Goal: Information Seeking & Learning: Learn about a topic

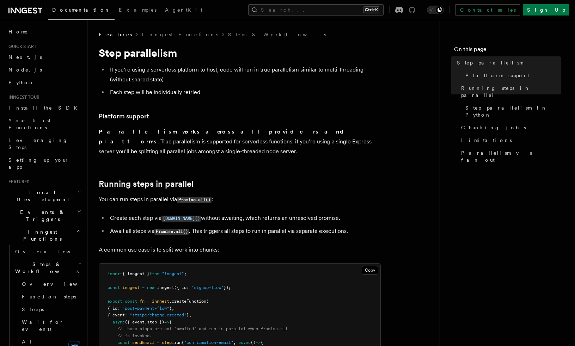
click at [415, 10] on icon at bounding box center [412, 10] width 6 height 6
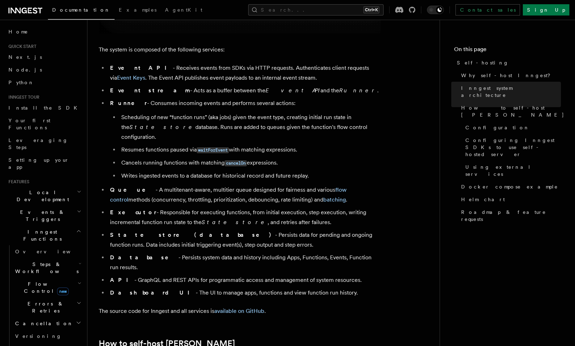
scroll to position [388, 0]
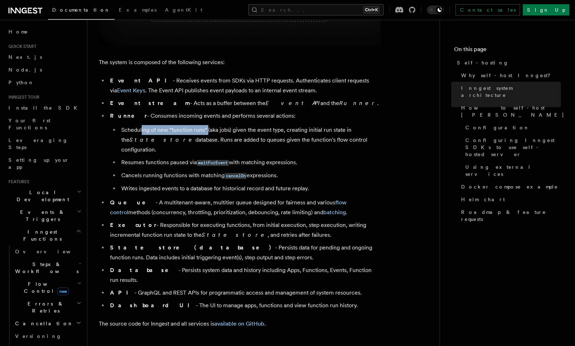
drag, startPoint x: 142, startPoint y: 130, endPoint x: 214, endPoint y: 129, distance: 72.2
click at [214, 129] on li "Scheduling of new “function runs” (aka jobs) given the event type, creating ini…" at bounding box center [249, 140] width 261 height 30
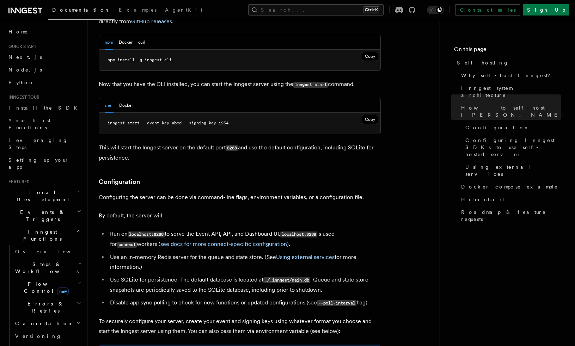
scroll to position [740, 0]
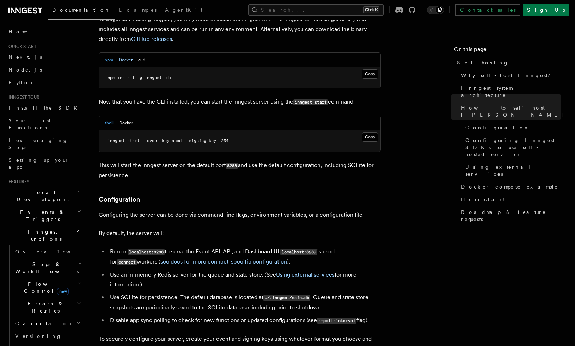
click at [127, 53] on button "Docker" at bounding box center [126, 60] width 14 height 14
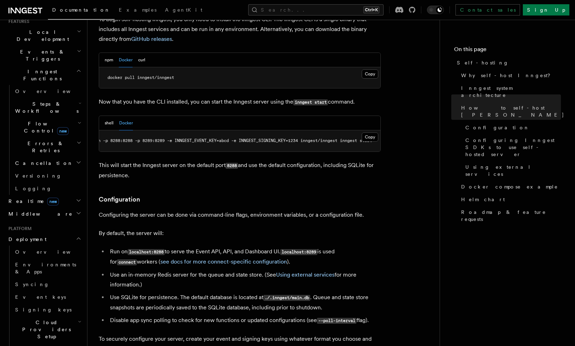
scroll to position [332, 0]
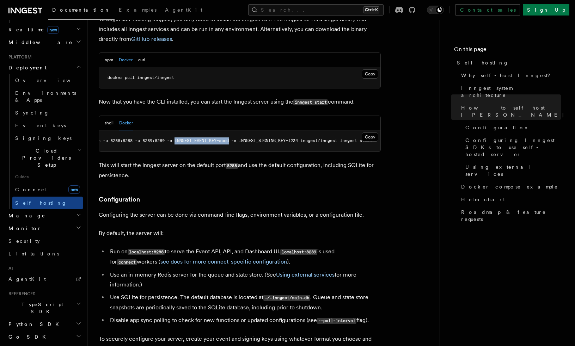
drag, startPoint x: 168, startPoint y: 120, endPoint x: 225, endPoint y: 119, distance: 56.7
click at [225, 138] on span "docker run -p 8288:8288 -p 8289:8289 -e INNGEST_EVENT_KEY=abcd -e INNGEST_SIGNI…" at bounding box center [224, 140] width 296 height 5
drag, startPoint x: 225, startPoint y: 119, endPoint x: 211, endPoint y: 130, distance: 17.6
click at [211, 130] on pre "docker run -p 8288:8288 -p 8289:8289 -e INNGEST_EVENT_KEY=abcd -e INNGEST_SIGNI…" at bounding box center [239, 140] width 281 height 21
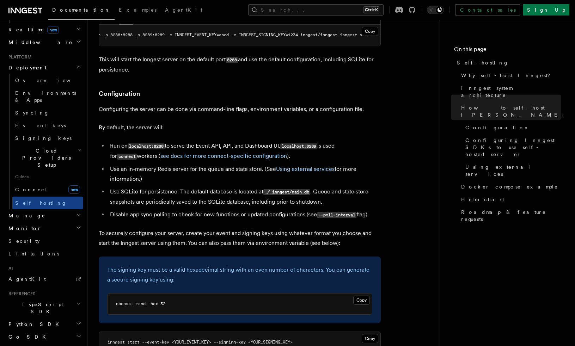
scroll to position [599, 0]
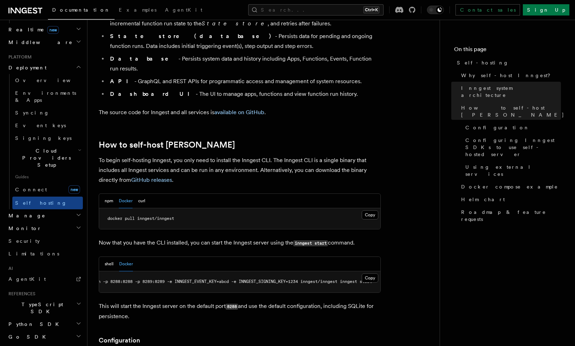
click at [221, 279] on span "docker run -p 8288:8288 -p 8289:8289 -e INNGEST_EVENT_KEY=abcd -e INNGEST_SIGNI…" at bounding box center [224, 281] width 296 height 5
click at [234, 279] on span "docker run -p 8288:8288 -p 8289:8289 -e INNGEST_EVENT_KEY=abcd -e INNGEST_SIGNI…" at bounding box center [224, 281] width 296 height 5
click at [314, 208] on pre "docker pull inngest/inngest" at bounding box center [239, 218] width 281 height 21
click at [264, 279] on span "docker run -p 8288:8288 -p 8289:8289 -e INNGEST_EVENT_KEY=abcd -e INNGEST_SIGNI…" at bounding box center [224, 281] width 296 height 5
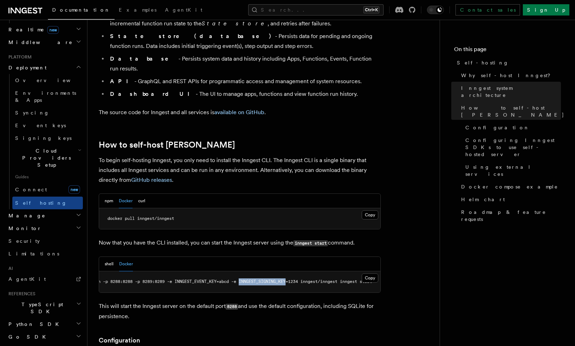
copy span "INNGEST_SIGNING_KEY"
click at [205, 279] on span "docker run -p 8288:8288 -p 8289:8289 -e INNGEST_EVENT_KEY=abcd -e INNGEST_SIGNI…" at bounding box center [224, 281] width 296 height 5
copy span "INNGEST_EVENT_KEY"
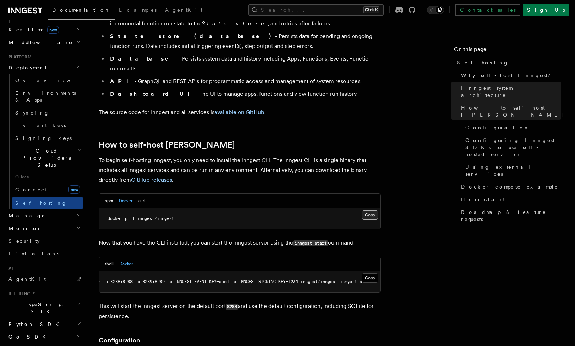
click at [366, 210] on button "Copy Copied" at bounding box center [370, 214] width 17 height 9
click at [274, 271] on pre "docker run -p 8288:8288 -p 8289:8289 -e INNGEST_EVENT_KEY=abcd -e INNGEST_SIGNI…" at bounding box center [239, 281] width 281 height 21
click at [291, 279] on span "docker run -p 8288:8288 -p 8289:8289 -e INNGEST_EVENT_KEY=abcd -e INNGEST_SIGNI…" at bounding box center [224, 281] width 296 height 5
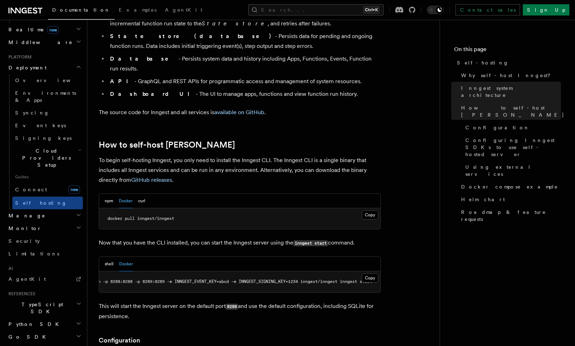
click at [252, 279] on span "docker run -p 8288:8288 -p 8289:8289 -e INNGEST_EVENT_KEY=abcd -e INNGEST_SIGNI…" at bounding box center [224, 281] width 296 height 5
click at [467, 294] on nav "On this page Self-hosting Why self-host Inngest? Inngest system architecture Ho…" at bounding box center [506, 183] width 135 height 326
click at [359, 238] on p "Now that you have the CLI installed, you can start the Inngest server using the…" at bounding box center [240, 243] width 282 height 10
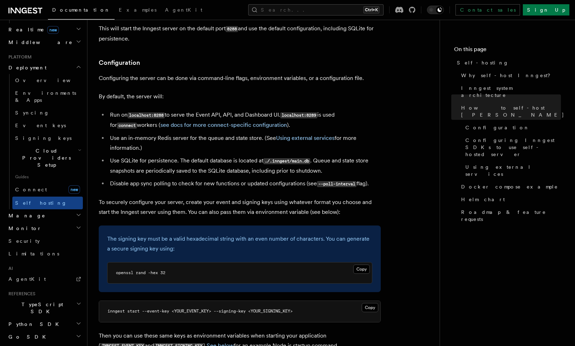
scroll to position [881, 0]
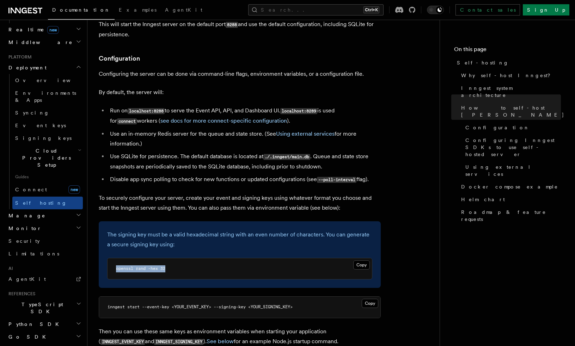
drag, startPoint x: 176, startPoint y: 252, endPoint x: 117, endPoint y: 255, distance: 58.9
click at [117, 258] on pre "openssl rand -hex 32" at bounding box center [239, 268] width 264 height 21
copy span "openssl rand -hex 32"
click at [319, 221] on div "The signing key must be a valid hexadecimal string with an even number of chara…" at bounding box center [240, 254] width 282 height 67
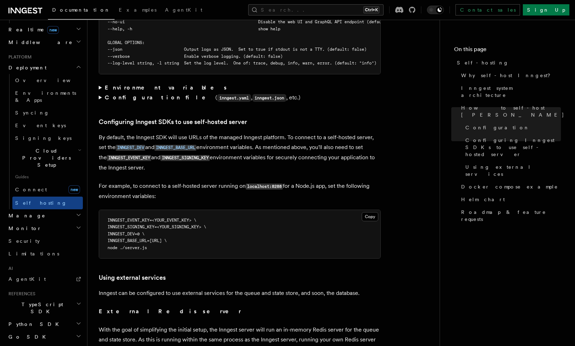
scroll to position [1445, 0]
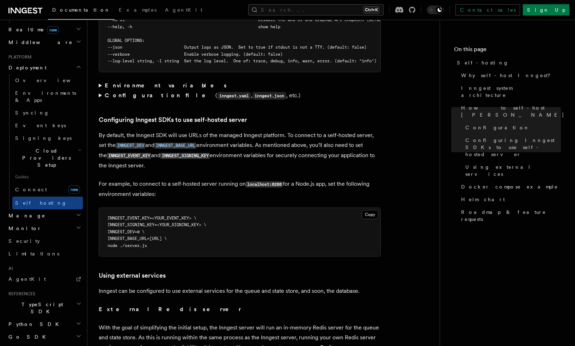
click at [135, 229] on span "INNGEST_DEV=0 \" at bounding box center [125, 231] width 37 height 5
drag, startPoint x: 135, startPoint y: 222, endPoint x: 135, endPoint y: 240, distance: 18.0
click at [135, 240] on pre "INNGEST_EVENT_KEY=<YOUR_EVENT_KEY> \ INNGEST_SIGNING_KEY=<YOUR_SIGNING_KEY> \ I…" at bounding box center [239, 232] width 281 height 49
click at [381, 226] on article "Platform Deployment Self-hosting Self-hosting support for Inngest is supported …" at bounding box center [263, 92] width 329 height 3012
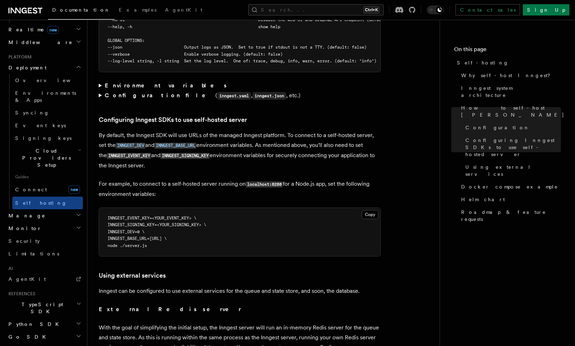
drag, startPoint x: 273, startPoint y: 156, endPoint x: 263, endPoint y: 156, distance: 9.5
drag, startPoint x: 263, startPoint y: 156, endPoint x: 208, endPoint y: 126, distance: 62.6
click at [208, 130] on p "By default, the Inngest SDK will use URLs of the managed Inngest platform. To c…" at bounding box center [240, 150] width 282 height 40
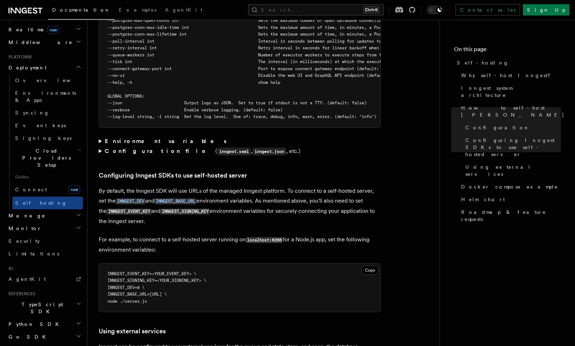
scroll to position [1269, 0]
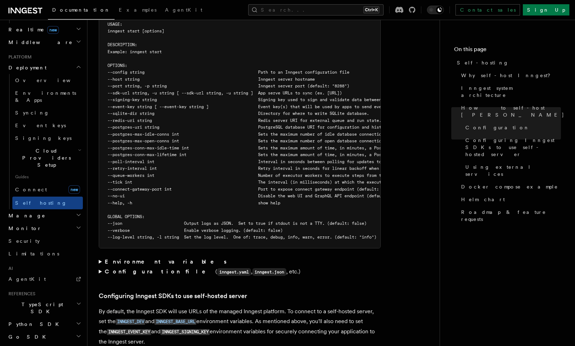
click at [367, 55] on pre "$ inngest start --help NAME: inngest start - [Beta] Run Inngest as a single-nod…" at bounding box center [239, 117] width 281 height 261
drag, startPoint x: 367, startPoint y: 55, endPoint x: 266, endPoint y: 69, distance: 101.8
click at [266, 84] on span "--port string, -p string Inngest server port (default: "8288")" at bounding box center [228, 86] width 242 height 5
drag, startPoint x: 342, startPoint y: 76, endPoint x: 345, endPoint y: 66, distance: 10.8
click at [342, 91] on span "--sdk-url string, -u string [ --sdk-url string, -u string ] App serve URLs to s…" at bounding box center [224, 93] width 234 height 5
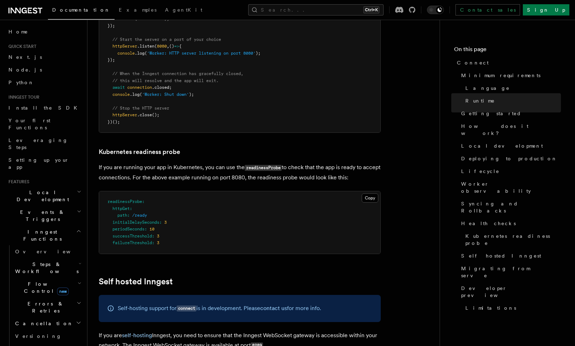
scroll to position [3456, 0]
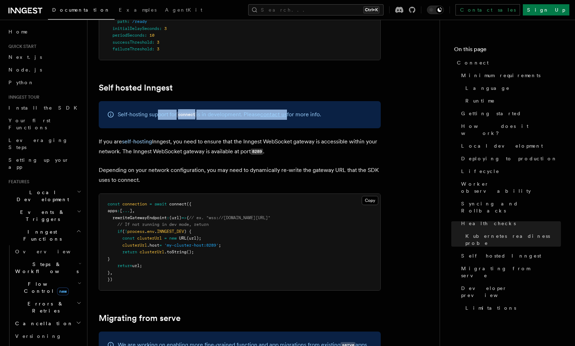
drag, startPoint x: 158, startPoint y: 66, endPoint x: 291, endPoint y: 66, distance: 132.5
click at [291, 110] on p "Self-hosting support for connect is in development. Please contact us for more …" at bounding box center [219, 115] width 203 height 10
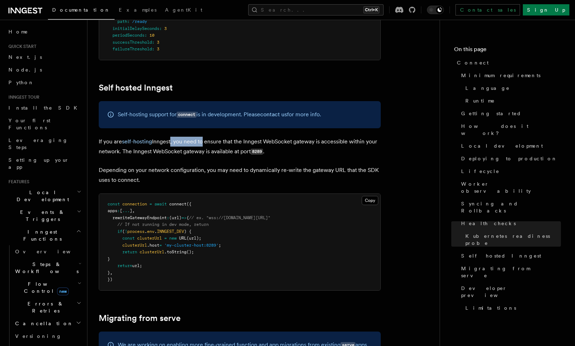
drag, startPoint x: 199, startPoint y: 90, endPoint x: 209, endPoint y: 90, distance: 10.2
click at [206, 137] on p "If you are self-hosting Inngest, you need to ensure that the Inngest WebSocket …" at bounding box center [240, 147] width 282 height 20
click at [209, 137] on p "If you are self-hosting Inngest, you need to ensure that the Inngest WebSocket …" at bounding box center [240, 147] width 282 height 20
drag, startPoint x: 258, startPoint y: 92, endPoint x: 351, endPoint y: 93, distance: 93.0
click at [351, 137] on p "If you are self-hosting Inngest, you need to ensure that the Inngest WebSocket …" at bounding box center [240, 147] width 282 height 20
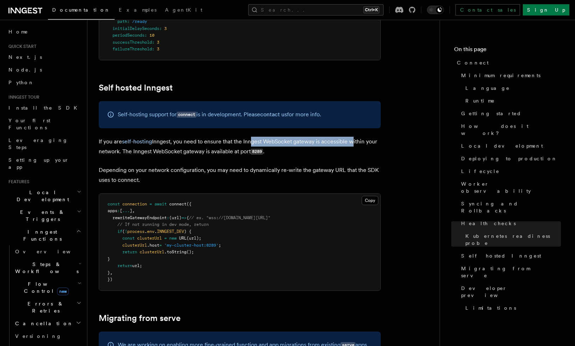
click at [353, 137] on p "If you are self-hosting Inngest, you need to ensure that the Inngest WebSocket …" at bounding box center [240, 147] width 282 height 20
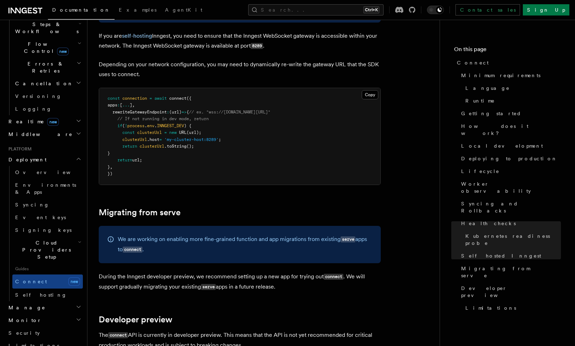
scroll to position [247, 0]
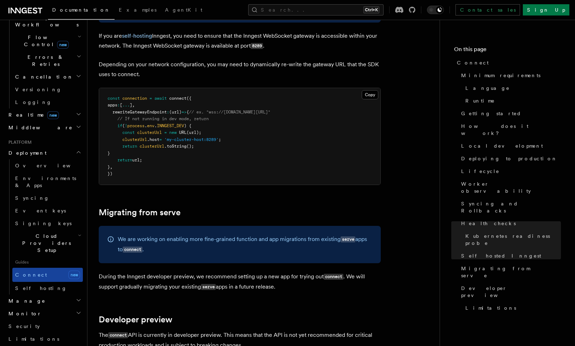
click at [38, 268] on link "Connect new" at bounding box center [47, 275] width 70 height 14
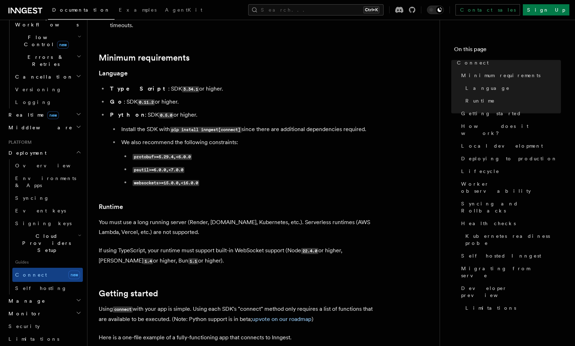
scroll to position [247, 0]
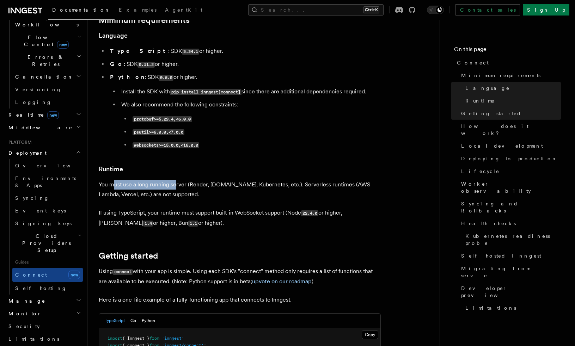
drag, startPoint x: 122, startPoint y: 159, endPoint x: 176, endPoint y: 157, distance: 53.9
click at [176, 180] on p "You must use a long running server (Render, Fly.io, Kubernetes, etc.). Serverle…" at bounding box center [240, 190] width 282 height 20
drag, startPoint x: 120, startPoint y: 156, endPoint x: 192, endPoint y: 155, distance: 72.2
click at [192, 180] on p "You must use a long running server (Render, Fly.io, Kubernetes, etc.). Serverle…" at bounding box center [240, 190] width 282 height 20
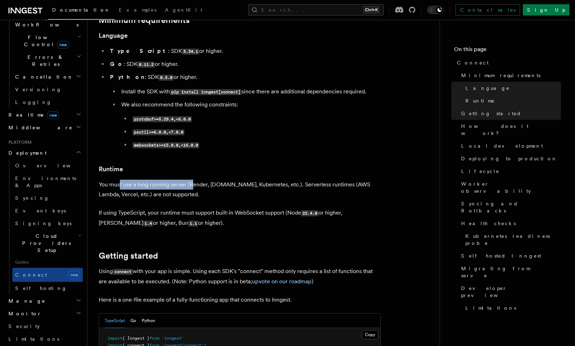
click at [192, 180] on p "You must use a long running server (Render, Fly.io, Kubernetes, etc.). Serverle…" at bounding box center [240, 190] width 282 height 20
drag, startPoint x: 99, startPoint y: 185, endPoint x: 157, endPoint y: 184, distance: 57.8
click at [157, 208] on p "If using TypeScript, your runtime must support built-in WebSocket support (Node…" at bounding box center [240, 218] width 282 height 20
click at [158, 208] on p "If using TypeScript, your runtime must support built-in WebSocket support (Node…" at bounding box center [240, 218] width 282 height 20
drag, startPoint x: 158, startPoint y: 184, endPoint x: 221, endPoint y: 186, distance: 63.5
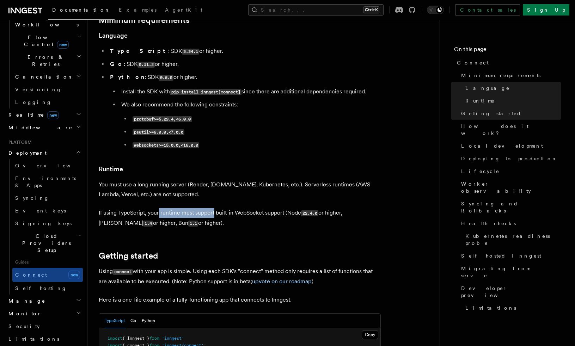
click at [221, 208] on p "If using TypeScript, your runtime must support built-in WebSocket support (Node…" at bounding box center [240, 218] width 282 height 20
click at [222, 208] on p "If using TypeScript, your runtime must support built-in WebSocket support (Node…" at bounding box center [240, 218] width 282 height 20
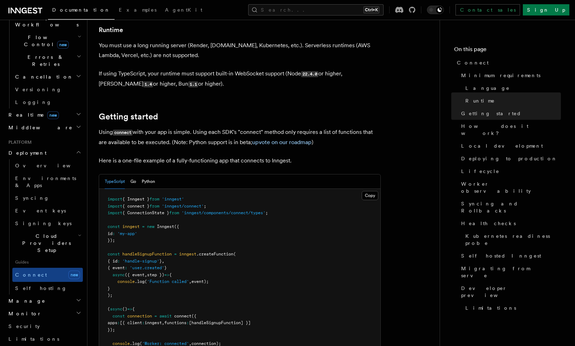
scroll to position [388, 0]
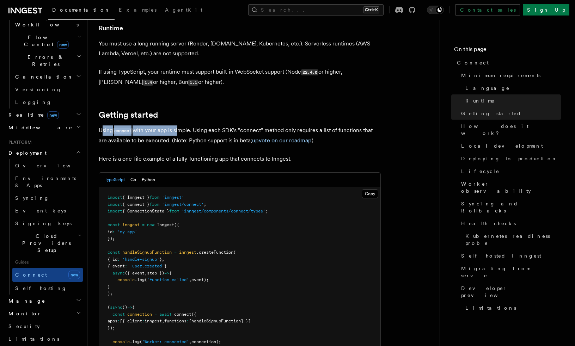
drag, startPoint x: 101, startPoint y: 100, endPoint x: 179, endPoint y: 97, distance: 78.7
click at [179, 125] on p "Using connect with your app is simple. Using each SDK's "connect" method only r…" at bounding box center [240, 135] width 282 height 20
drag, startPoint x: 179, startPoint y: 97, endPoint x: 142, endPoint y: 99, distance: 37.4
click at [142, 125] on p "Using connect with your app is simple. Using each SDK's "connect" method only r…" at bounding box center [240, 135] width 282 height 20
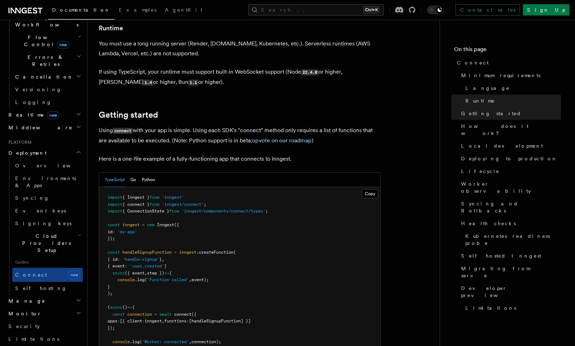
click at [145, 154] on p "Here is a one-file example of a fully-functioning app that connects to Inngest." at bounding box center [240, 159] width 282 height 10
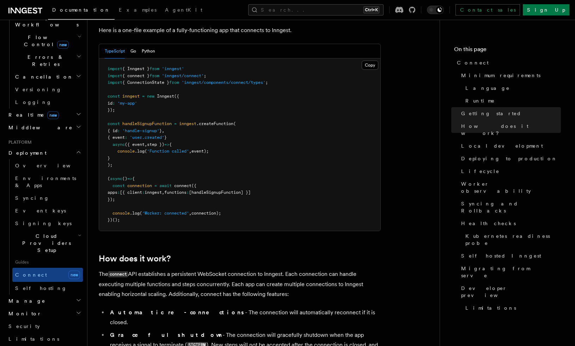
scroll to position [564, 0]
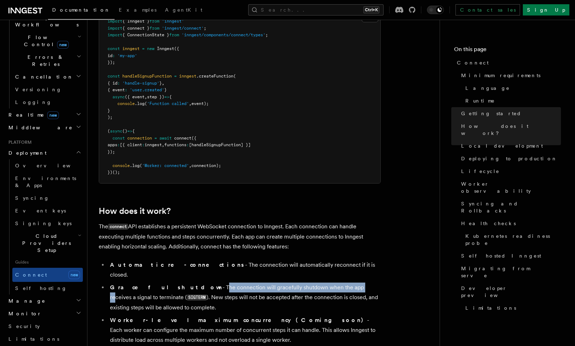
drag, startPoint x: 166, startPoint y: 248, endPoint x: 304, endPoint y: 252, distance: 138.2
click at [304, 283] on li "Graceful shutdown - The connection will gracefully shutdown when the app receiv…" at bounding box center [244, 298] width 273 height 30
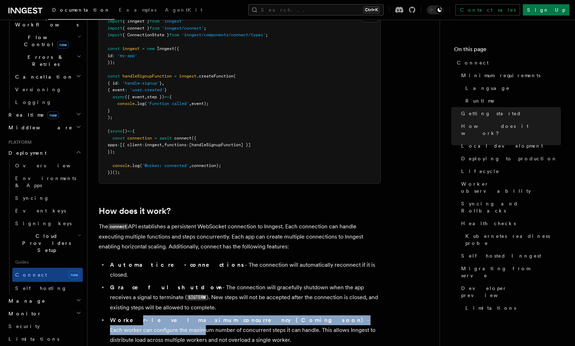
drag, startPoint x: 127, startPoint y: 284, endPoint x: 338, endPoint y: 281, distance: 210.7
click at [338, 315] on li "Worker-level maximum concurrency (Coming soon) - Each worker can configure the …" at bounding box center [244, 330] width 273 height 30
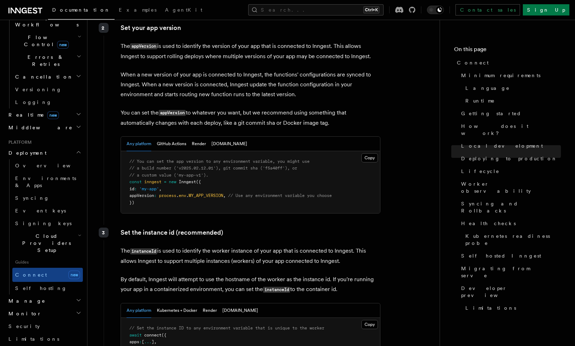
scroll to position [1163, 0]
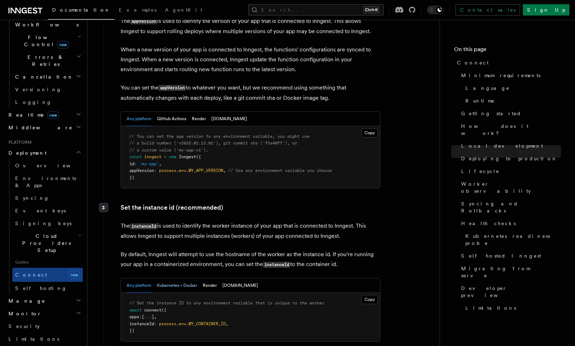
click at [180, 278] on button "Kubernetes + Docker" at bounding box center [177, 285] width 40 height 14
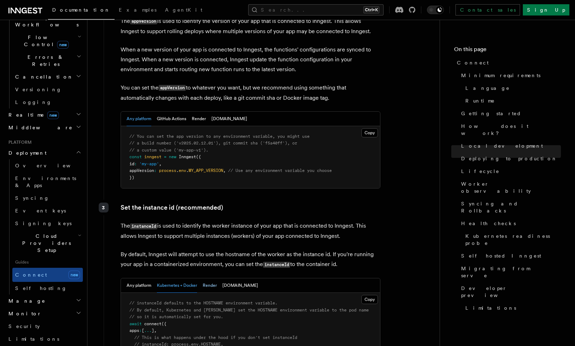
click at [209, 278] on button "Render" at bounding box center [210, 285] width 14 height 14
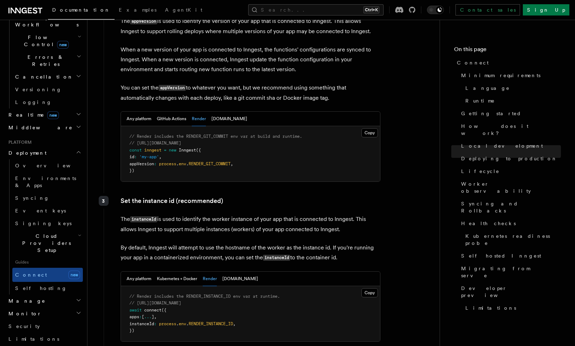
scroll to position [1156, 0]
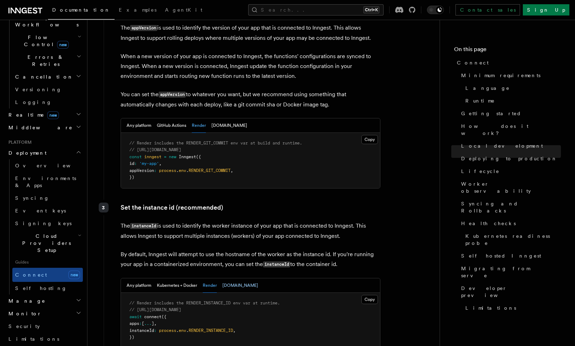
click at [228, 278] on button "Fly.io" at bounding box center [240, 285] width 36 height 14
click at [182, 278] on button "Kubernetes + Docker" at bounding box center [177, 285] width 40 height 14
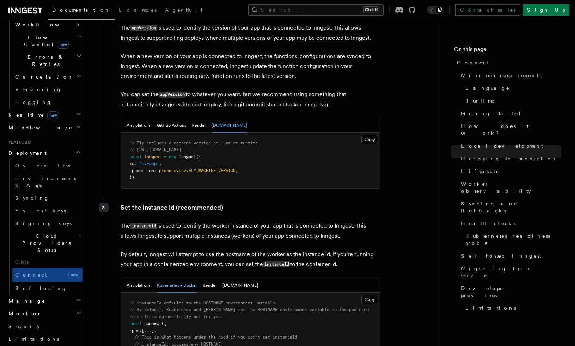
click at [209, 221] on p "The instanceId is used to identify the worker instance of your app that is conn…" at bounding box center [251, 231] width 260 height 20
drag, startPoint x: 209, startPoint y: 188, endPoint x: 192, endPoint y: 189, distance: 16.9
click at [192, 221] on p "The instanceId is used to identify the worker instance of your app that is conn…" at bounding box center [251, 231] width 260 height 20
drag, startPoint x: 203, startPoint y: 189, endPoint x: 334, endPoint y: 189, distance: 131.4
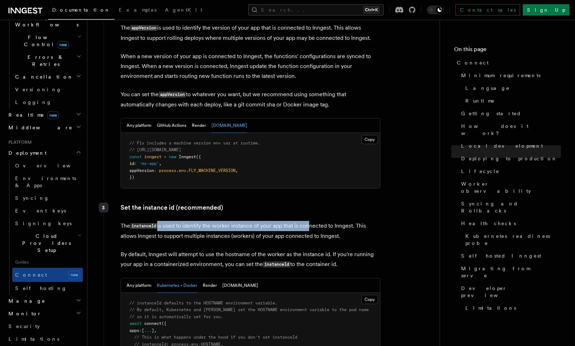
click at [334, 221] on p "The instanceId is used to identify the worker instance of your app that is conn…" at bounding box center [251, 231] width 260 height 20
drag, startPoint x: 334, startPoint y: 189, endPoint x: 363, endPoint y: 186, distance: 28.6
click at [363, 221] on p "The instanceId is used to identify the worker instance of your app that is conn…" at bounding box center [251, 231] width 260 height 20
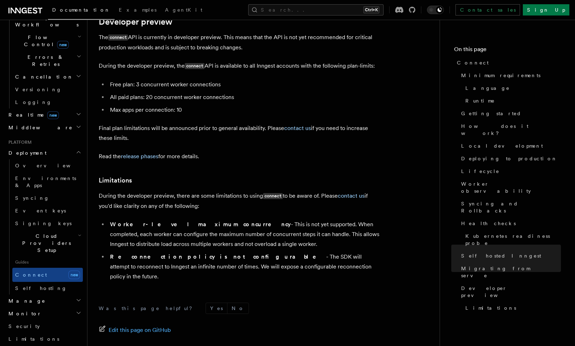
scroll to position [3874, 0]
drag, startPoint x: 116, startPoint y: 149, endPoint x: 183, endPoint y: 153, distance: 67.8
click at [183, 190] on p "During the developer preview, there are some limitations to using connect to be…" at bounding box center [240, 200] width 282 height 20
drag, startPoint x: 183, startPoint y: 153, endPoint x: 191, endPoint y: 154, distance: 8.1
click at [191, 190] on p "During the developer preview, there are some limitations to using connect to be…" at bounding box center [240, 200] width 282 height 20
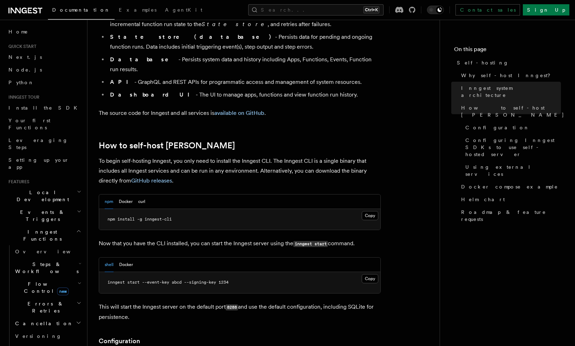
scroll to position [599, 0]
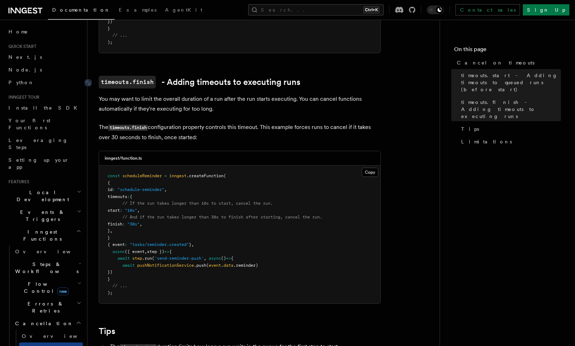
scroll to position [141, 0]
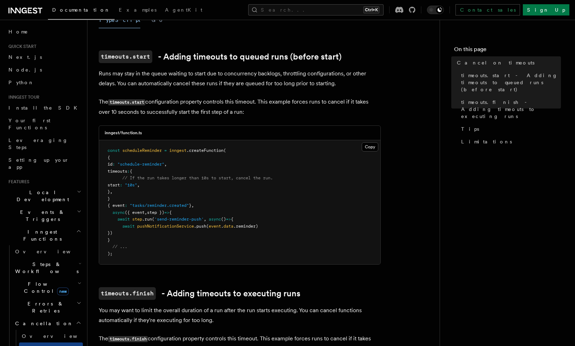
drag, startPoint x: 142, startPoint y: 91, endPoint x: 117, endPoint y: 75, distance: 29.9
click at [117, 75] on p "Runs may stay in the queue waiting to start due to concurrency backlogs, thrott…" at bounding box center [240, 79] width 282 height 20
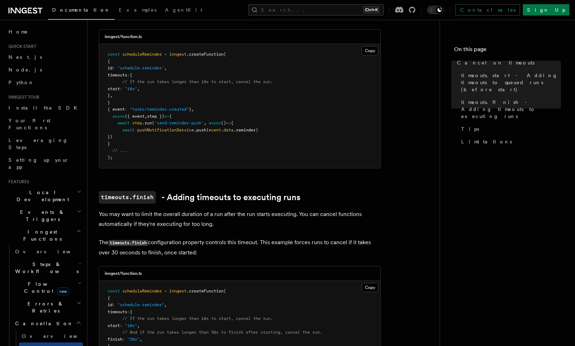
scroll to position [247, 0]
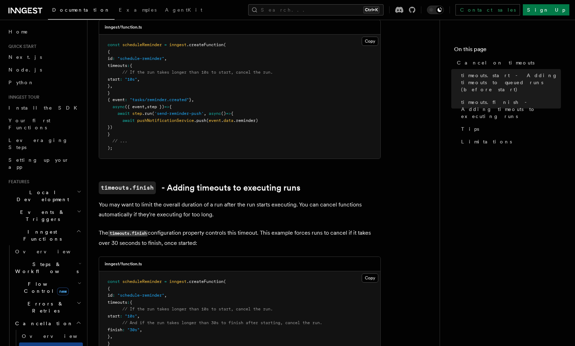
drag, startPoint x: 112, startPoint y: 90, endPoint x: 123, endPoint y: 65, distance: 26.7
click at [123, 65] on pre "const scheduleReminder = inngest .createFunction ( { id : "schedule-reminder" ,…" at bounding box center [239, 97] width 281 height 124
drag, startPoint x: 179, startPoint y: 314, endPoint x: 224, endPoint y: 313, distance: 45.5
click at [224, 320] on span "// And if the run takes longer than 30s to finish after starting, cancel the ru…" at bounding box center [222, 322] width 200 height 5
click at [227, 320] on span "// And if the run takes longer than 30s to finish after starting, cancel the ru…" at bounding box center [222, 322] width 200 height 5
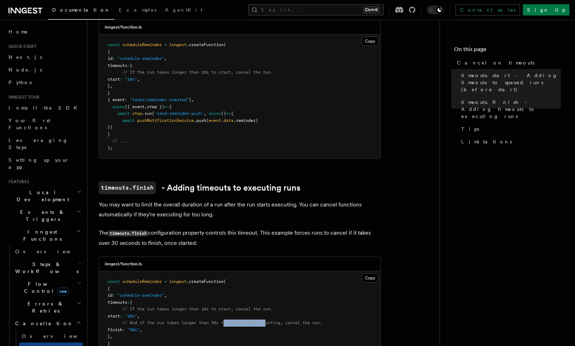
drag, startPoint x: 227, startPoint y: 313, endPoint x: 300, endPoint y: 314, distance: 73.7
click at [300, 320] on span "// And if the run takes longer than 30s to finish after starting, cancel the ru…" at bounding box center [222, 322] width 200 height 5
click at [301, 320] on span "// And if the run takes longer than 30s to finish after starting, cancel the ru…" at bounding box center [222, 322] width 200 height 5
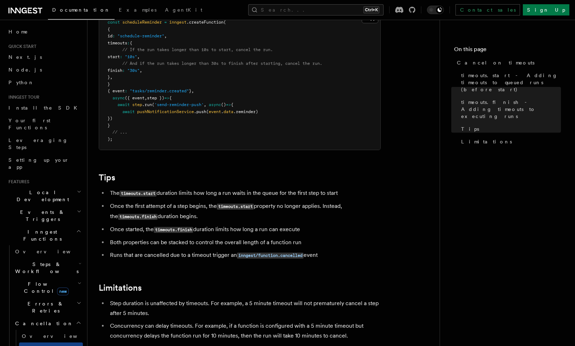
scroll to position [493, 0]
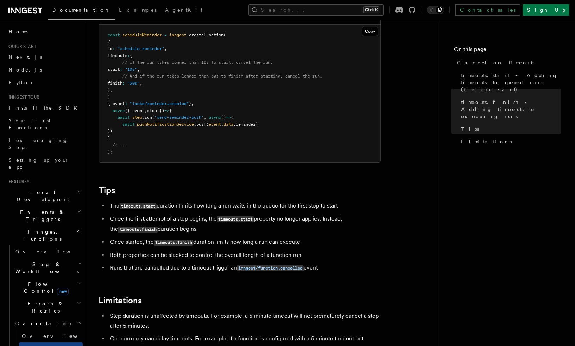
click at [68, 297] on h2 "Errors & Retries" at bounding box center [47, 307] width 70 height 20
click at [69, 278] on h2 "Flow Control new" at bounding box center [47, 288] width 70 height 20
click at [69, 258] on h2 "Steps & Workflows" at bounding box center [47, 268] width 70 height 20
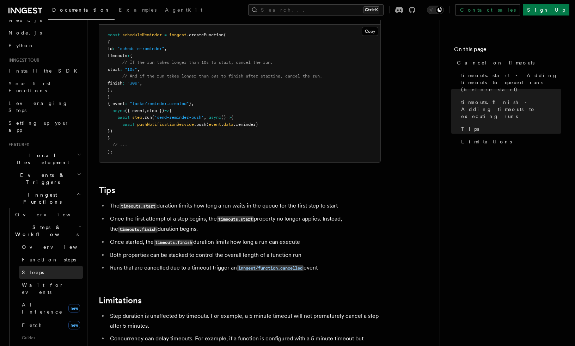
scroll to position [70, 0]
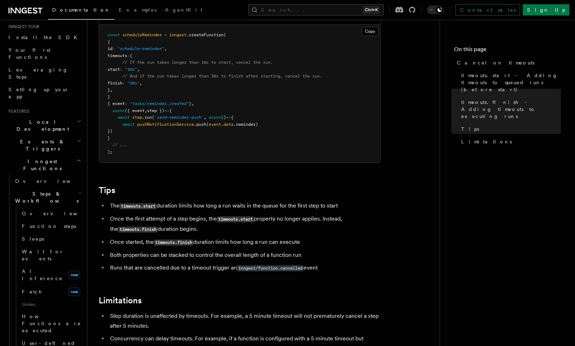
drag, startPoint x: 161, startPoint y: 205, endPoint x: 147, endPoint y: 208, distance: 14.4
click at [161, 214] on li "Once the first attempt of a step begins, the timeouts.start property no longer …" at bounding box center [244, 224] width 273 height 20
click at [50, 223] on span "Function steps" at bounding box center [49, 226] width 54 height 6
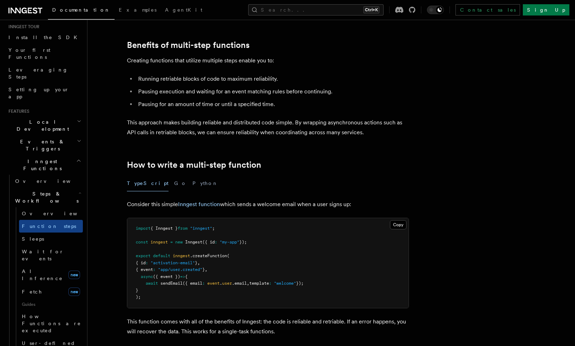
scroll to position [106, 0]
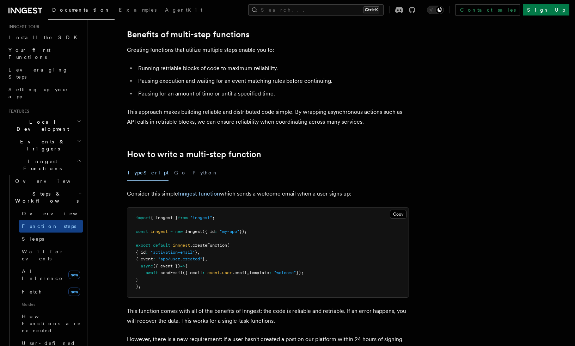
click at [303, 47] on p "Creating functions that utilize multiple steps enable you to:" at bounding box center [268, 50] width 282 height 10
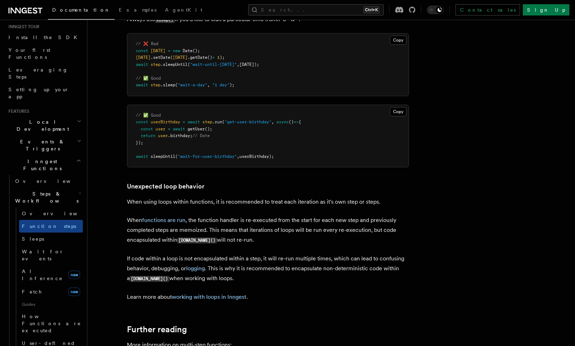
scroll to position [2149, 0]
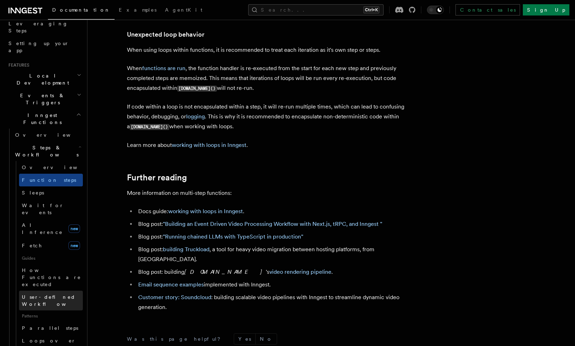
scroll to position [106, 0]
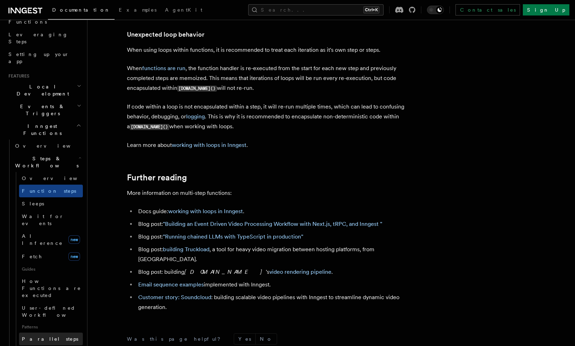
click at [48, 336] on span "Parallel steps" at bounding box center [50, 339] width 56 height 6
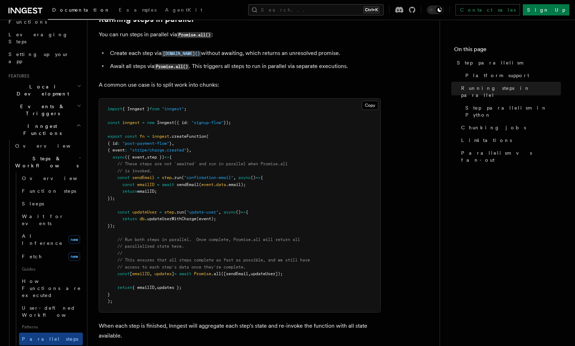
scroll to position [176, 0]
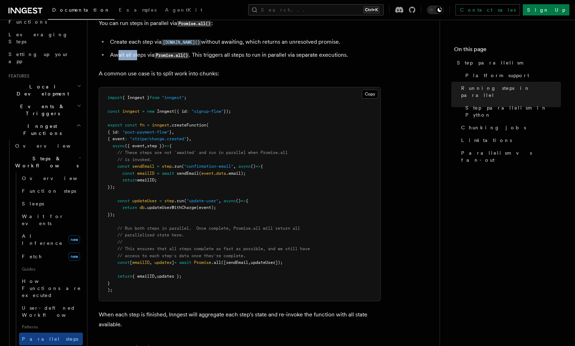
drag, startPoint x: 117, startPoint y: 49, endPoint x: 143, endPoint y: 46, distance: 25.9
click at [143, 50] on li "Await all steps via Promise.all() . This triggers all steps to run in parallel …" at bounding box center [244, 55] width 273 height 10
click at [144, 50] on li "Await all steps via Promise.all() . This triggers all steps to run in parallel …" at bounding box center [244, 55] width 273 height 10
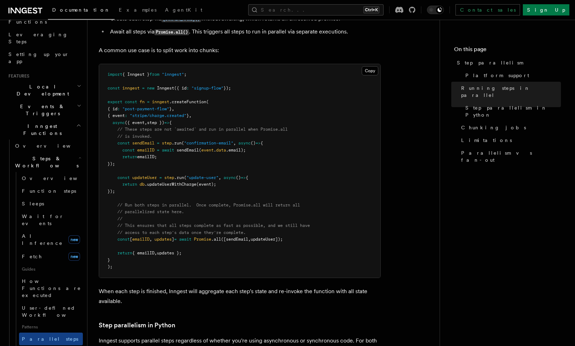
scroll to position [211, 0]
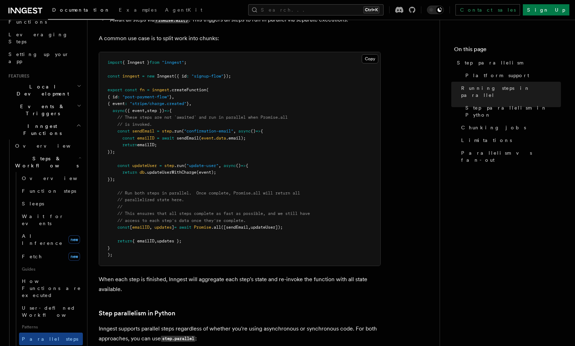
click at [368, 129] on pre "import { Inngest } from "inngest" ; const inngest = new Inngest ({ id : "signup…" at bounding box center [239, 159] width 281 height 214
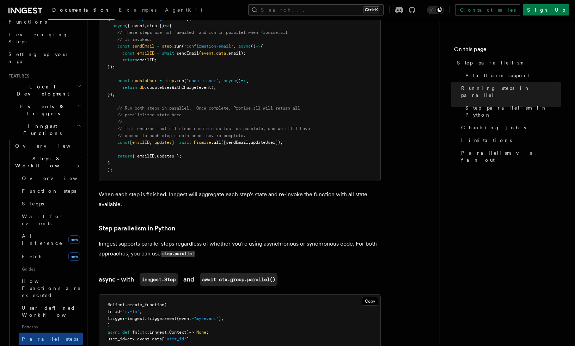
scroll to position [317, 0]
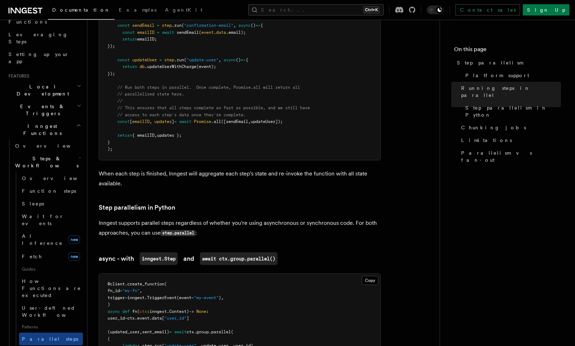
drag, startPoint x: 210, startPoint y: 165, endPoint x: 160, endPoint y: 141, distance: 54.8
click at [160, 141] on pre "import { Inngest } from "inngest" ; const inngest = new Inngest ({ id : "signup…" at bounding box center [239, 53] width 281 height 214
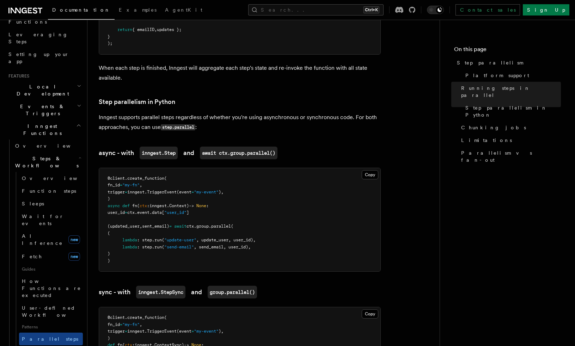
scroll to position [388, 0]
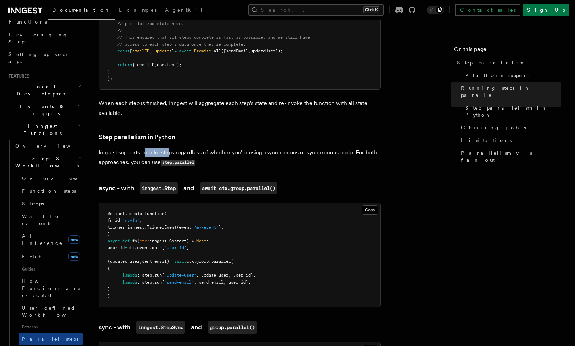
drag, startPoint x: 144, startPoint y: 144, endPoint x: 178, endPoint y: 145, distance: 33.9
click at [178, 148] on p "Inngest supports parallel steps regardless of whether you're using asynchronous…" at bounding box center [240, 158] width 282 height 20
drag, startPoint x: 178, startPoint y: 145, endPoint x: 171, endPoint y: 145, distance: 7.4
click at [176, 148] on p "Inngest supports parallel steps regardless of whether you're using asynchronous…" at bounding box center [240, 158] width 282 height 20
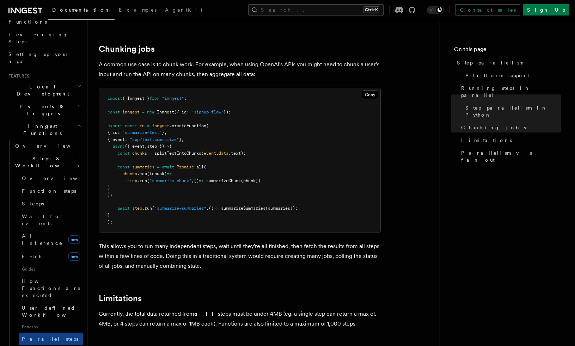
scroll to position [987, 0]
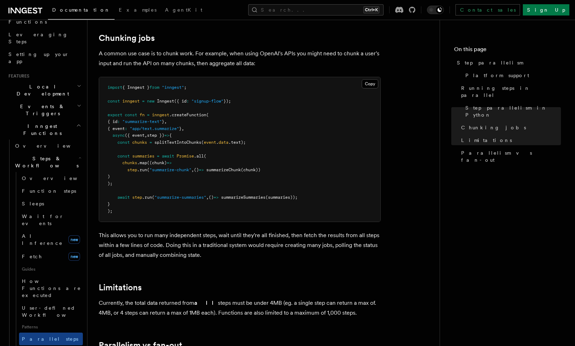
drag, startPoint x: 175, startPoint y: 292, endPoint x: 186, endPoint y: 292, distance: 10.9
click at [178, 298] on p "Currently, the total data returned from all steps must be under 4MB (eg. a sing…" at bounding box center [240, 308] width 282 height 20
drag, startPoint x: 186, startPoint y: 292, endPoint x: 181, endPoint y: 293, distance: 5.5
click at [186, 298] on p "Currently, the total data returned from all steps must be under 4MB (eg. a sing…" at bounding box center [240, 308] width 282 height 20
drag, startPoint x: 143, startPoint y: 293, endPoint x: 233, endPoint y: 293, distance: 89.1
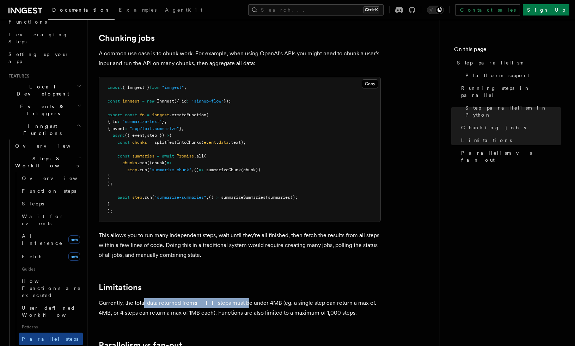
click at [233, 298] on p "Currently, the total data returned from all steps must be under 4MB (eg. a sing…" at bounding box center [240, 308] width 282 height 20
drag, startPoint x: 159, startPoint y: 290, endPoint x: 216, endPoint y: 291, distance: 57.8
click at [216, 298] on p "Currently, the total data returned from all steps must be under 4MB (eg. a sing…" at bounding box center [240, 308] width 282 height 20
drag, startPoint x: 216, startPoint y: 291, endPoint x: 229, endPoint y: 292, distance: 12.4
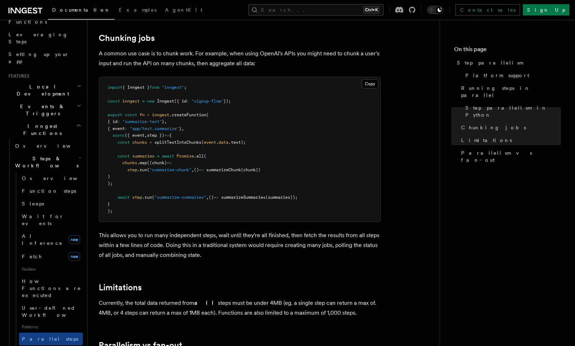
click at [229, 298] on p "Currently, the total data returned from all steps must be under 4MB (eg. a sing…" at bounding box center [240, 308] width 282 height 20
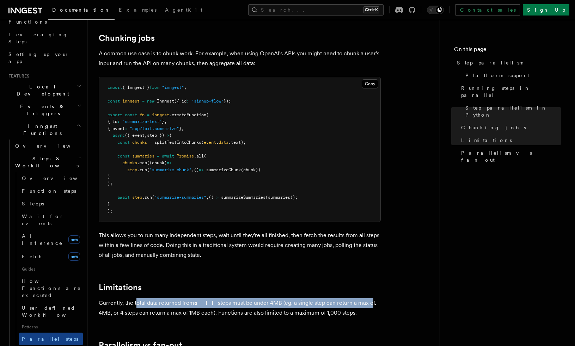
drag, startPoint x: 136, startPoint y: 296, endPoint x: 356, endPoint y: 294, distance: 219.2
click at [356, 298] on p "Currently, the total data returned from all steps must be under 4MB (eg. a sing…" at bounding box center [240, 308] width 282 height 20
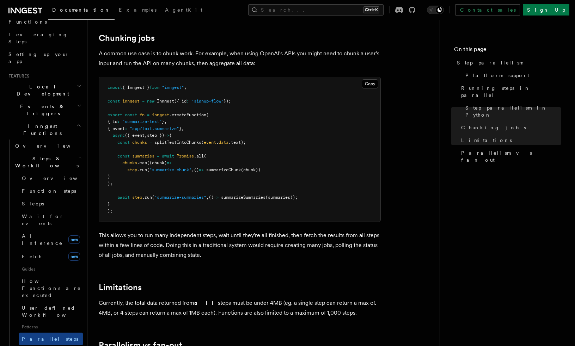
click at [354, 306] on p "Currently, the total data returned from all steps must be under 4MB (eg. a sing…" at bounding box center [240, 308] width 282 height 20
click at [349, 303] on p "Currently, the total data returned from all steps must be under 4MB (eg. a sing…" at bounding box center [240, 308] width 282 height 20
click at [250, 207] on pre "import { Inngest } from "inngest" ; const inngest = new Inngest ({ id : "signup…" at bounding box center [239, 149] width 281 height 145
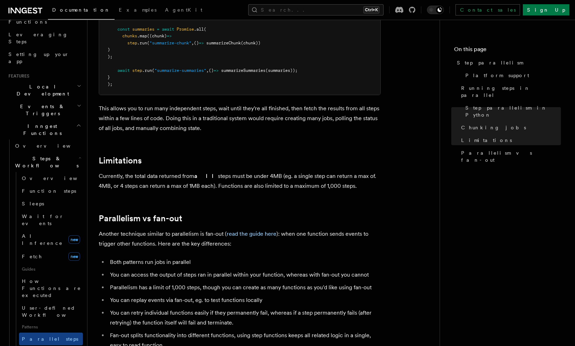
scroll to position [1128, 0]
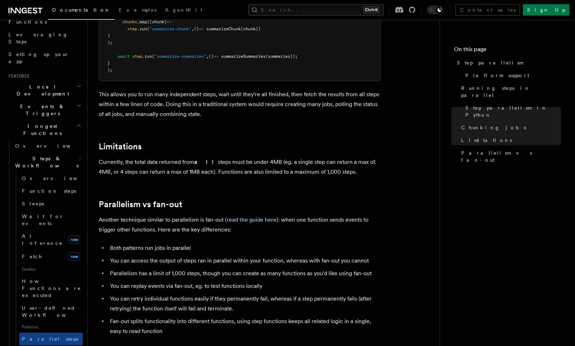
drag, startPoint x: 245, startPoint y: 210, endPoint x: 191, endPoint y: 208, distance: 54.7
click at [191, 215] on p "Another technique similar to parallelism is fan-out ( read the guide here ): wh…" at bounding box center [240, 225] width 282 height 20
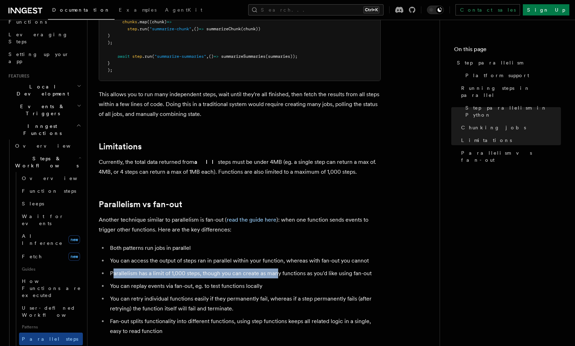
drag, startPoint x: 112, startPoint y: 264, endPoint x: 306, endPoint y: 261, distance: 193.8
click at [306, 269] on li "Parallelism has a limit of 1,000 steps, though you can create as many functions…" at bounding box center [244, 274] width 273 height 10
click at [307, 269] on li "Parallelism has a limit of 1,000 steps, though you can create as many functions…" at bounding box center [244, 274] width 273 height 10
drag, startPoint x: 337, startPoint y: 253, endPoint x: 160, endPoint y: 259, distance: 177.0
click at [160, 259] on ul "Both patterns run jobs in parallel You can access the output of steps ran in pa…" at bounding box center [240, 289] width 282 height 93
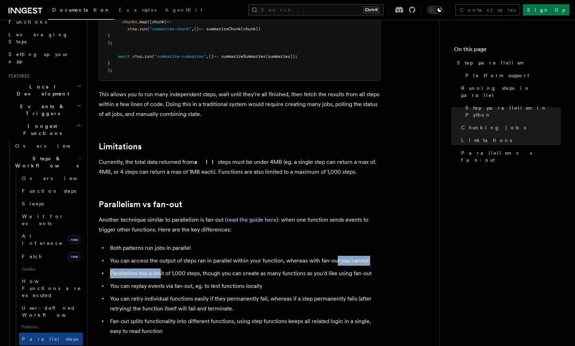
drag, startPoint x: 160, startPoint y: 259, endPoint x: 146, endPoint y: 259, distance: 14.1
click at [146, 269] on li "Parallelism has a limit of 1,000 steps, though you can create as many functions…" at bounding box center [244, 274] width 273 height 10
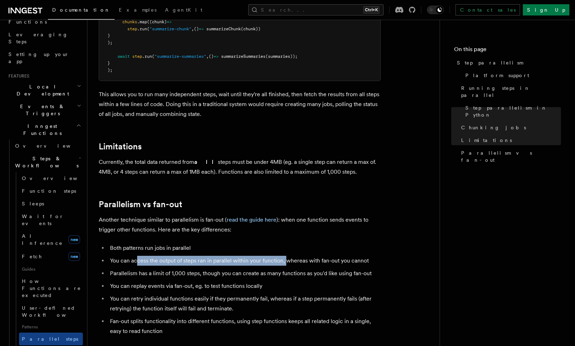
drag, startPoint x: 137, startPoint y: 251, endPoint x: 287, endPoint y: 248, distance: 150.1
click at [287, 256] on li "You can access the output of steps ran in parallel within your function, wherea…" at bounding box center [244, 261] width 273 height 10
drag, startPoint x: 155, startPoint y: 254, endPoint x: 248, endPoint y: 252, distance: 92.3
click at [247, 256] on li "You can access the output of steps ran in parallel within your function, wherea…" at bounding box center [244, 261] width 273 height 10
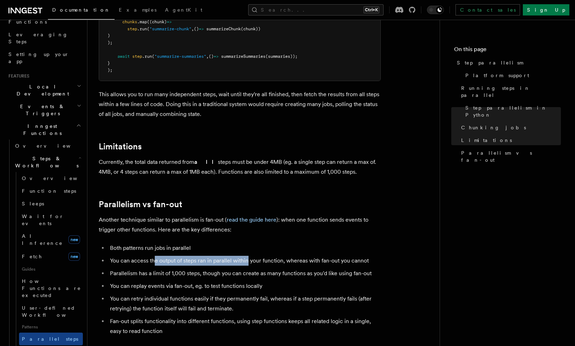
click at [248, 256] on li "You can access the output of steps ran in parallel within your function, wherea…" at bounding box center [244, 261] width 273 height 10
drag, startPoint x: 120, startPoint y: 251, endPoint x: 326, endPoint y: 249, distance: 205.8
click at [326, 256] on li "You can access the output of steps ran in parallel within your function, wherea…" at bounding box center [244, 261] width 273 height 10
drag, startPoint x: 147, startPoint y: 252, endPoint x: 332, endPoint y: 250, distance: 185.0
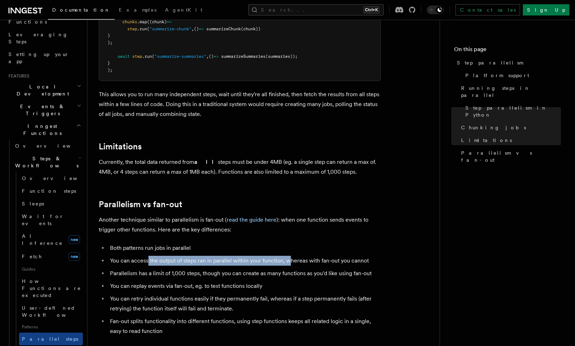
click at [325, 256] on li "You can access the output of steps ran in parallel within your function, wherea…" at bounding box center [244, 261] width 273 height 10
click at [332, 256] on li "You can access the output of steps ran in parallel within your function, wherea…" at bounding box center [244, 261] width 273 height 10
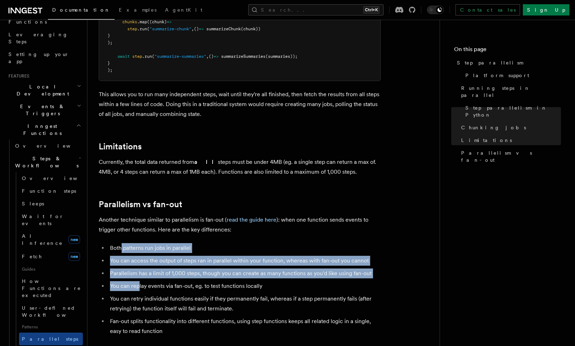
drag, startPoint x: 120, startPoint y: 239, endPoint x: 140, endPoint y: 272, distance: 39.0
click at [140, 272] on ul "Both patterns run jobs in parallel You can access the output of steps ran in pa…" at bounding box center [240, 289] width 282 height 93
click at [140, 281] on li "You can replay events via fan-out, eg. to test functions locally" at bounding box center [244, 286] width 273 height 10
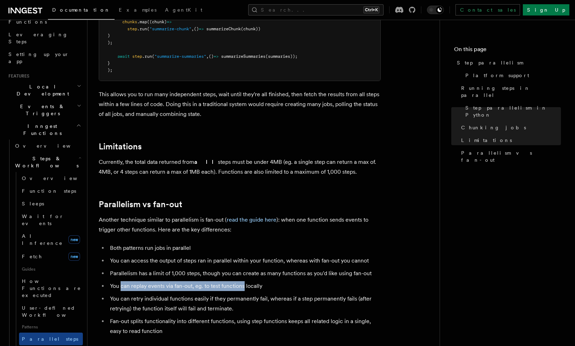
drag, startPoint x: 121, startPoint y: 275, endPoint x: 244, endPoint y: 273, distance: 123.4
click at [244, 281] on li "You can replay events via fan-out, eg. to test functions locally" at bounding box center [244, 286] width 273 height 10
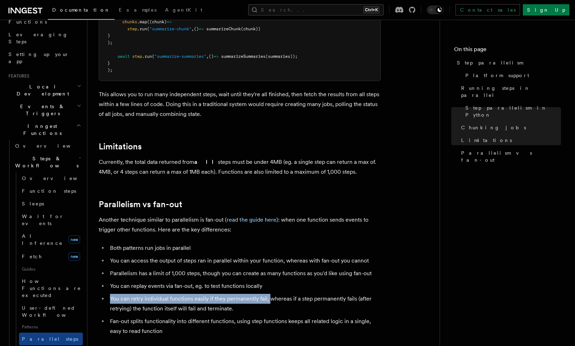
drag, startPoint x: 110, startPoint y: 289, endPoint x: 276, endPoint y: 288, distance: 165.3
click at [276, 294] on li "You can retry individual functions easily if they permanently fail, whereas if …" at bounding box center [244, 304] width 273 height 20
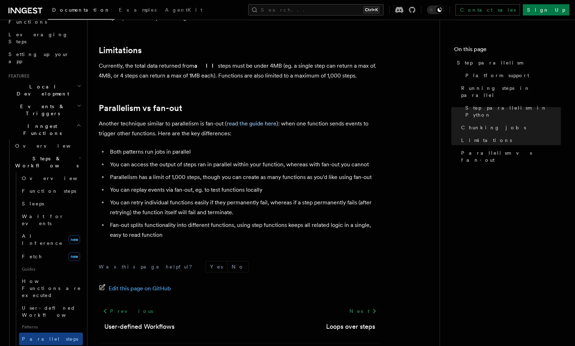
scroll to position [1246, 0]
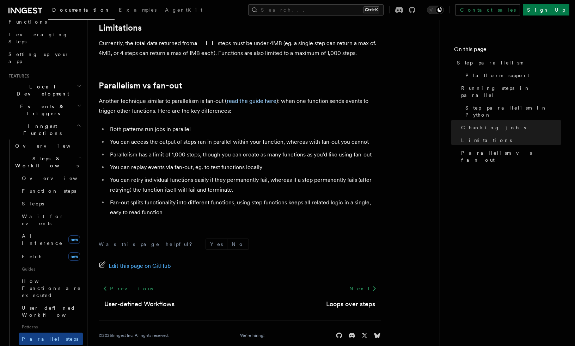
click at [73, 100] on h2 "Events & Triggers" at bounding box center [44, 110] width 77 height 20
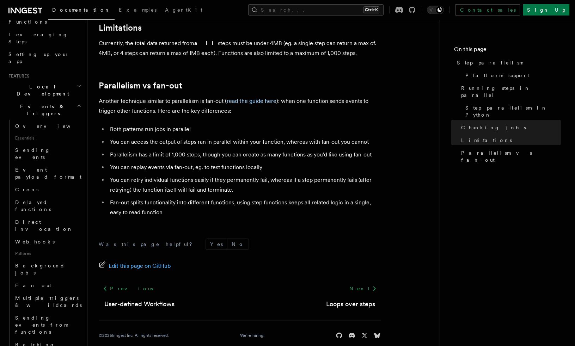
click at [73, 100] on h2 "Events & Triggers" at bounding box center [44, 110] width 77 height 20
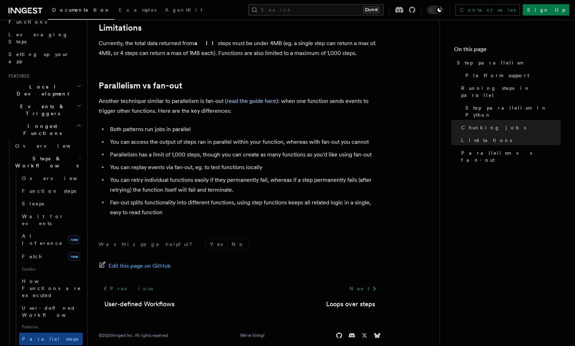
click at [342, 99] on p "Another technique similar to parallelism is fan-out ( read the guide here ): wh…" at bounding box center [240, 106] width 282 height 20
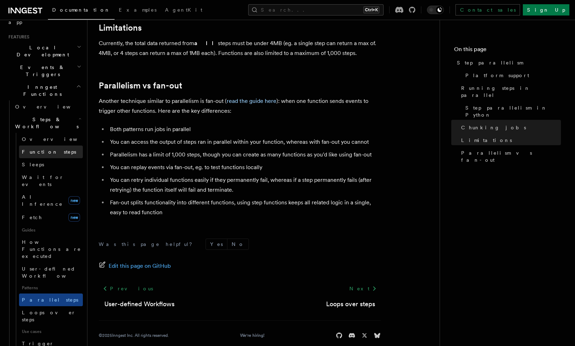
scroll to position [247, 0]
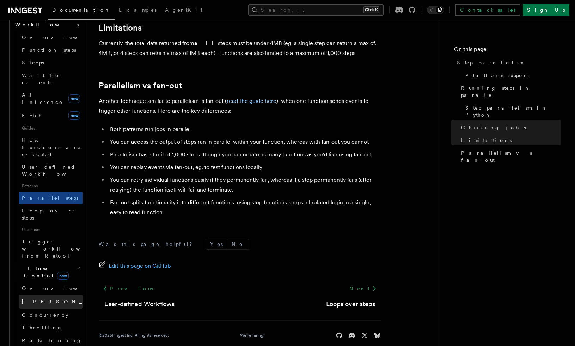
click at [40, 295] on link "Singleton new" at bounding box center [51, 302] width 64 height 14
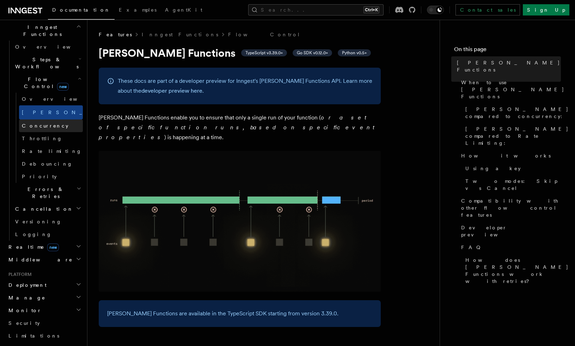
scroll to position [141, 0]
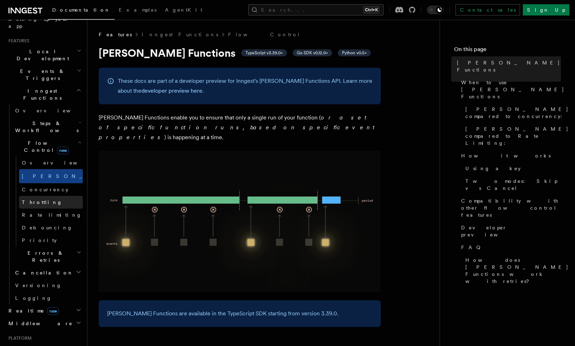
click at [40, 196] on link "Throttling" at bounding box center [51, 202] width 64 height 13
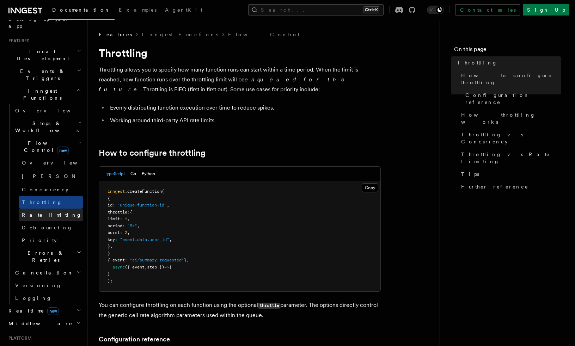
click at [42, 212] on span "Rate limiting" at bounding box center [52, 215] width 60 height 6
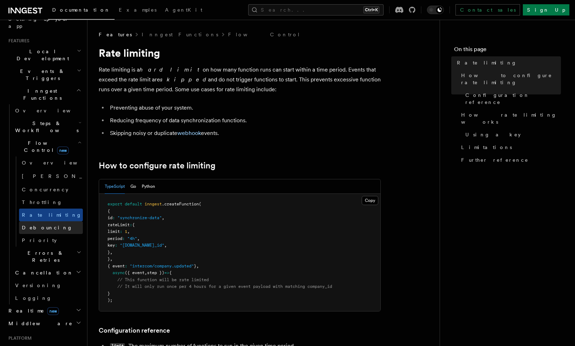
click at [36, 225] on span "Debouncing" at bounding box center [47, 228] width 51 height 6
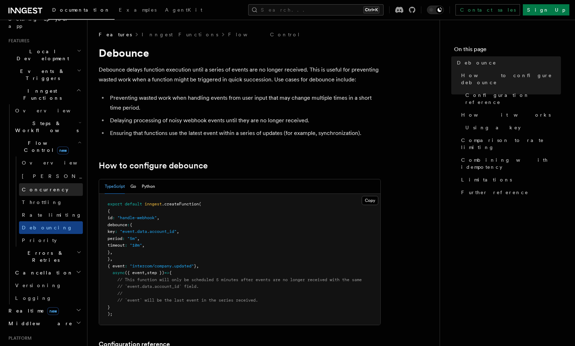
click at [47, 186] on span "Concurrency" at bounding box center [45, 189] width 47 height 7
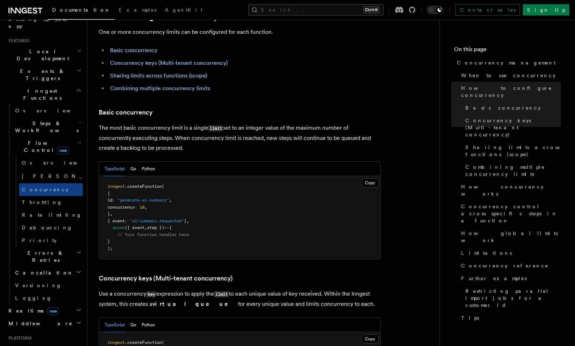
scroll to position [388, 0]
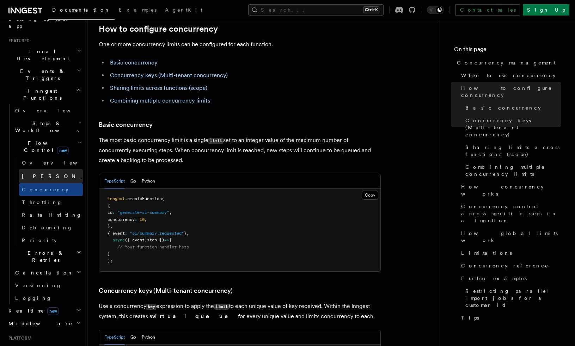
click at [33, 173] on span "Singleton" at bounding box center [73, 176] width 103 height 6
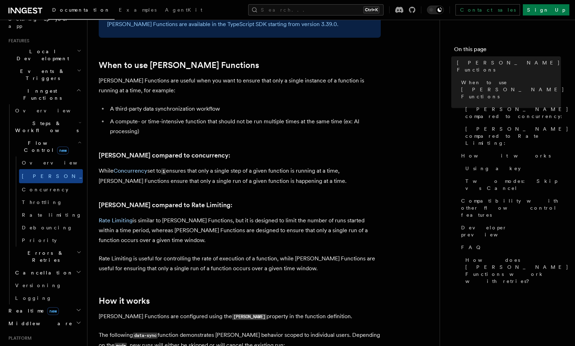
scroll to position [317, 0]
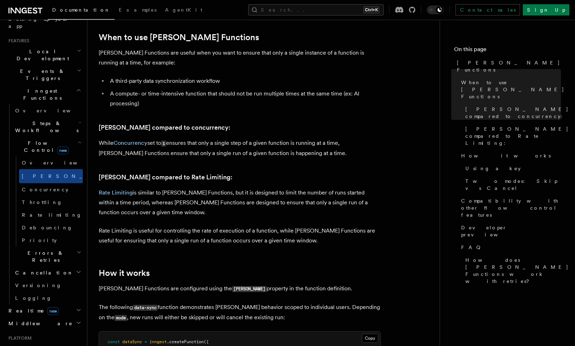
drag, startPoint x: 212, startPoint y: 129, endPoint x: 219, endPoint y: 129, distance: 6.7
click at [219, 138] on p "While Concurrency set to 1 ensures that only a single step of a given function …" at bounding box center [240, 148] width 282 height 20
drag, startPoint x: 219, startPoint y: 129, endPoint x: 242, endPoint y: 129, distance: 22.6
click at [242, 138] on p "While Concurrency set to 1 ensures that only a single step of a given function …" at bounding box center [240, 148] width 282 height 20
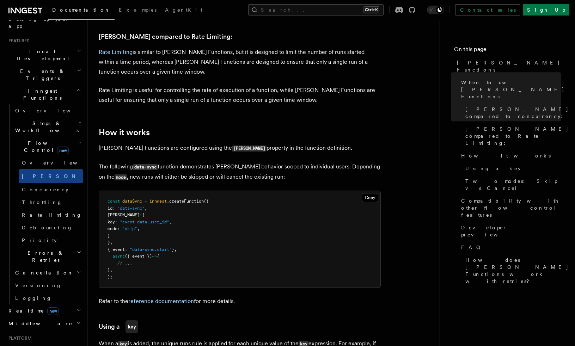
scroll to position [458, 0]
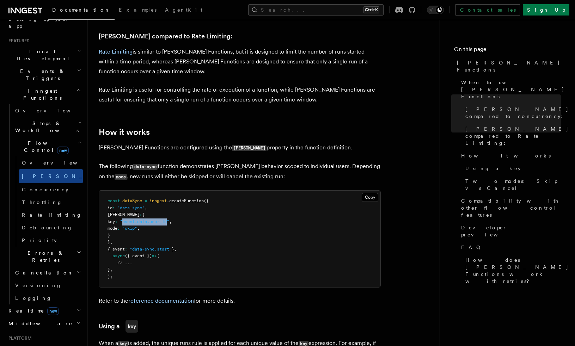
drag, startPoint x: 183, startPoint y: 212, endPoint x: 139, endPoint y: 214, distance: 43.7
click at [139, 219] on span ""event.data.user_id"" at bounding box center [144, 221] width 49 height 5
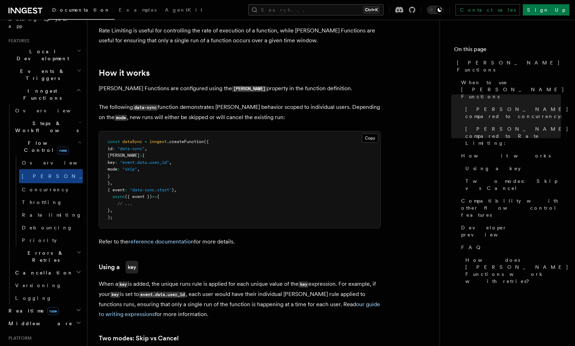
scroll to position [529, 0]
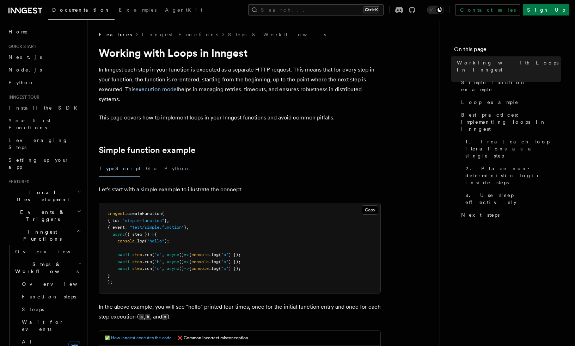
click at [327, 147] on h2 "Simple function example" at bounding box center [240, 150] width 282 height 10
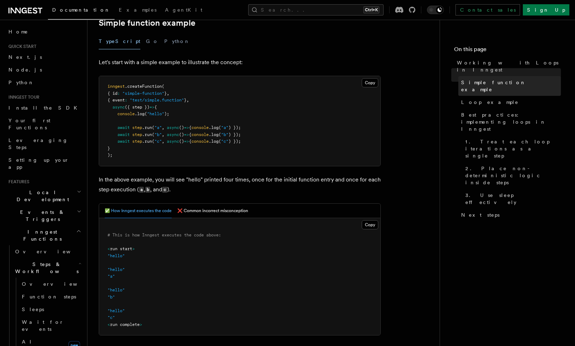
scroll to position [106, 0]
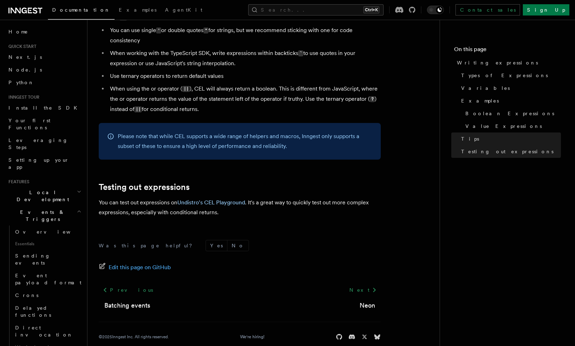
scroll to position [765, 0]
